Goal: Find specific page/section: Find specific page/section

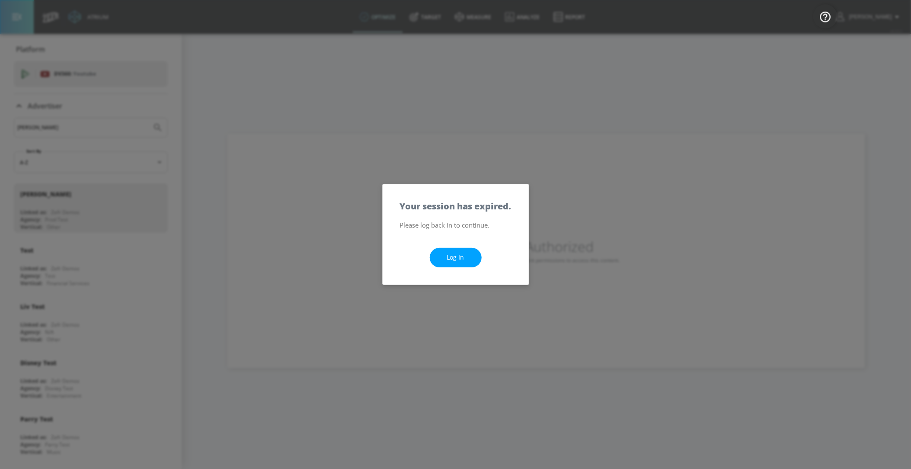
click at [461, 270] on div "Log In" at bounding box center [456, 257] width 146 height 54
click at [461, 264] on link "Log In" at bounding box center [456, 257] width 52 height 19
